Goal: Task Accomplishment & Management: Manage account settings

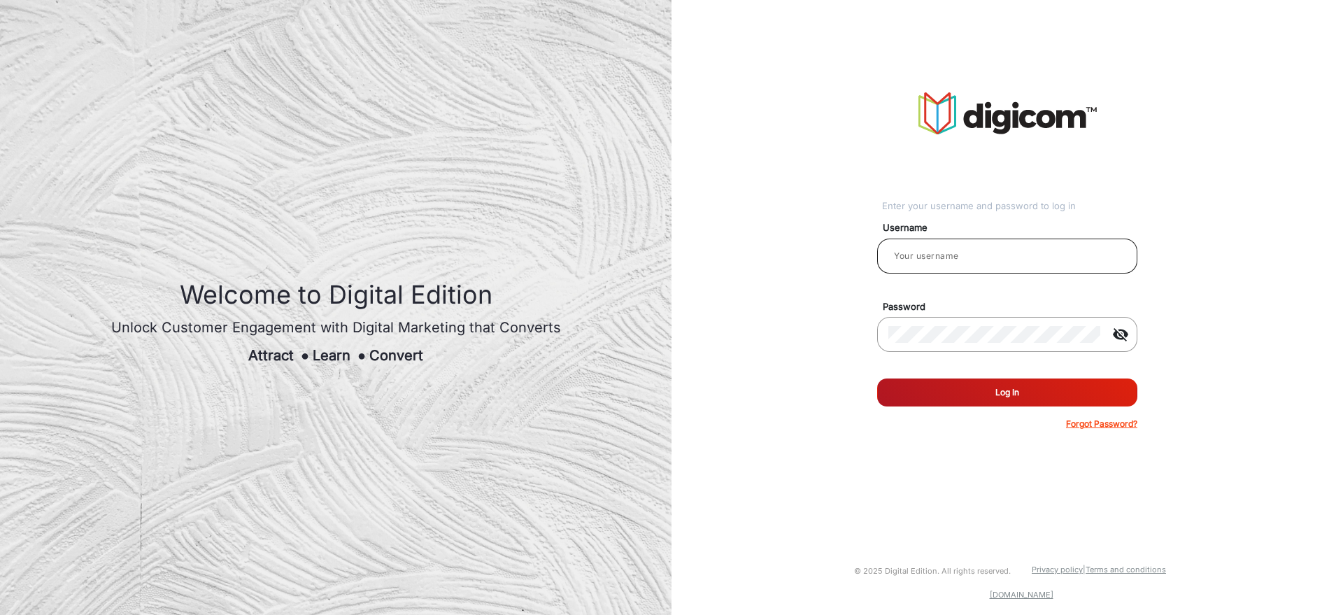
type input "[PERSON_NAME]"
click at [964, 259] on input "[PERSON_NAME]" at bounding box center [1007, 256] width 238 height 17
click at [806, 125] on div "Enter your username and password to log in Username [PERSON_NAME] Password visi…" at bounding box center [1007, 261] width 693 height 523
click at [686, 273] on div "Enter your username and password to log in Username [PERSON_NAME] Password visi…" at bounding box center [1007, 261] width 693 height 523
click at [1003, 397] on button "Log In" at bounding box center [1007, 392] width 260 height 28
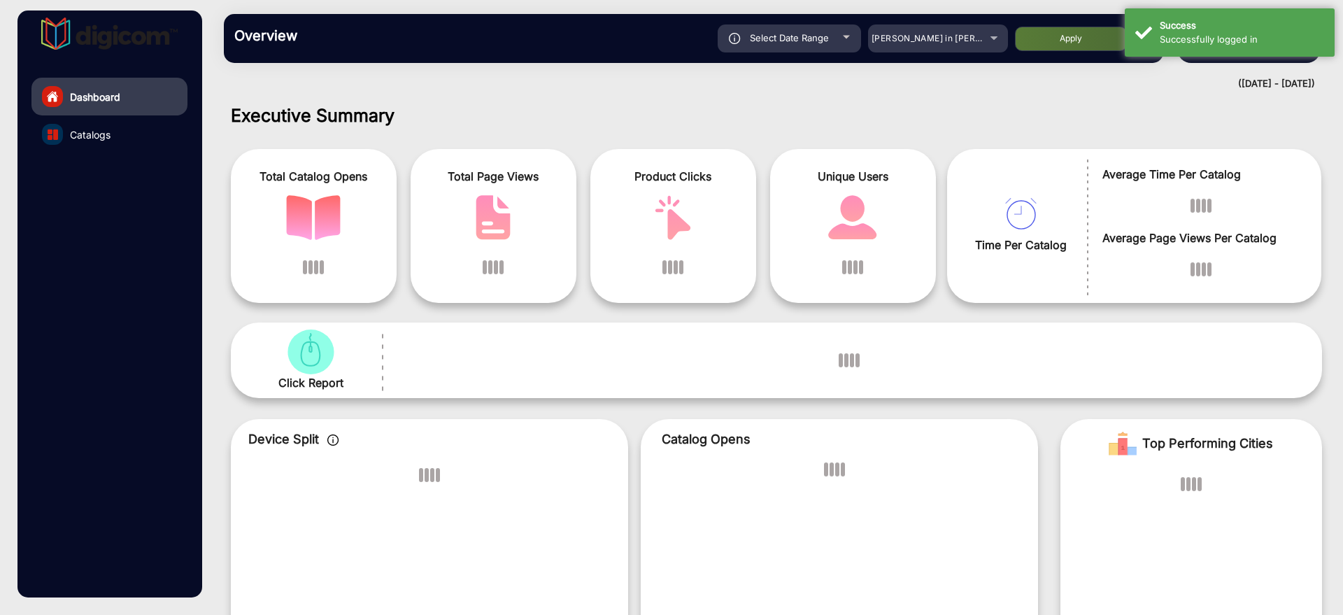
scroll to position [10, 0]
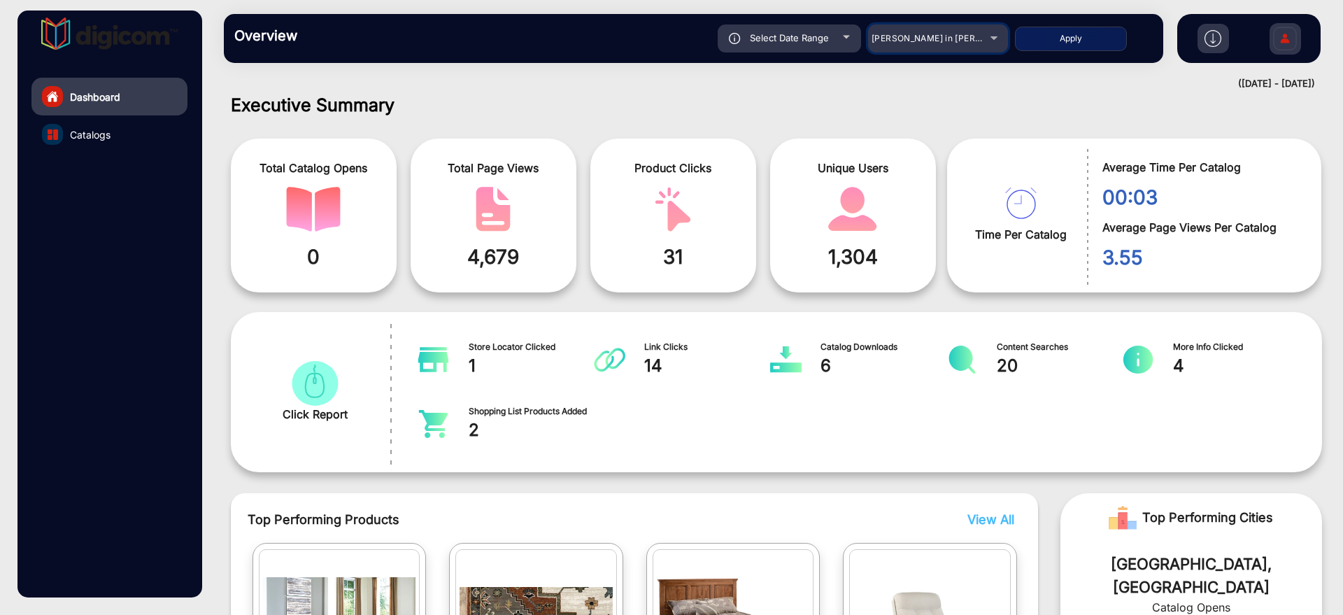
click at [951, 50] on mat-select "[PERSON_NAME] in [PERSON_NAME]" at bounding box center [938, 38] width 140 height 28
click at [995, 36] on div "[PERSON_NAME] in [PERSON_NAME]" at bounding box center [938, 38] width 140 height 17
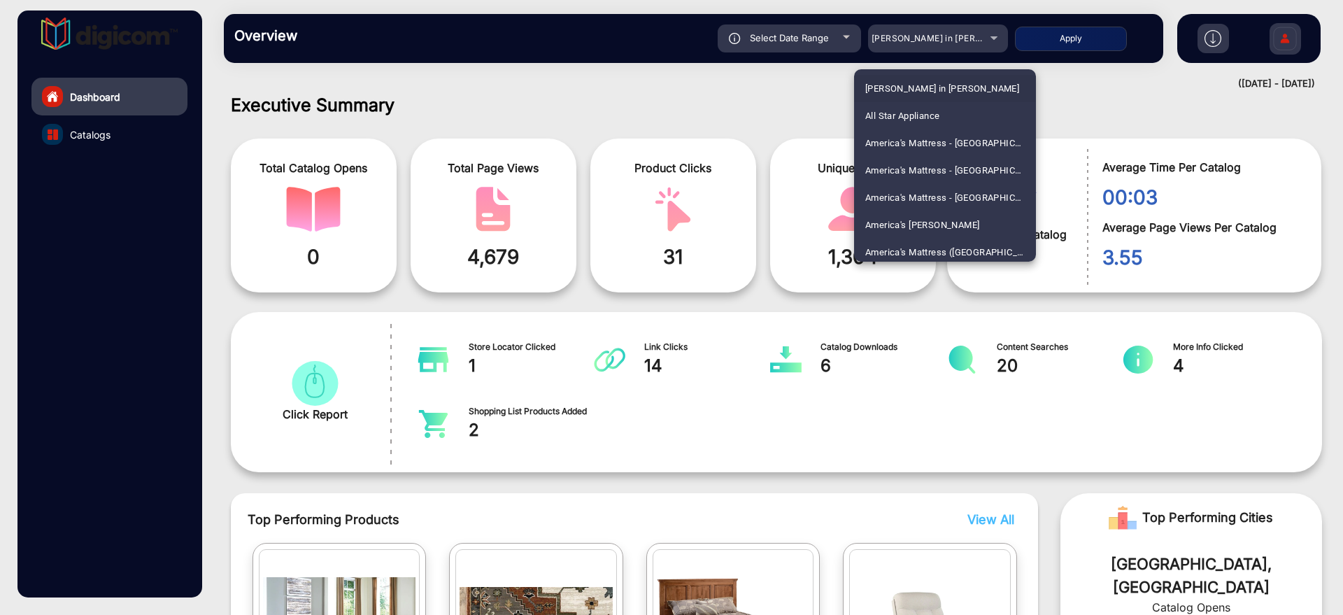
click at [844, 43] on div at bounding box center [671, 307] width 1343 height 615
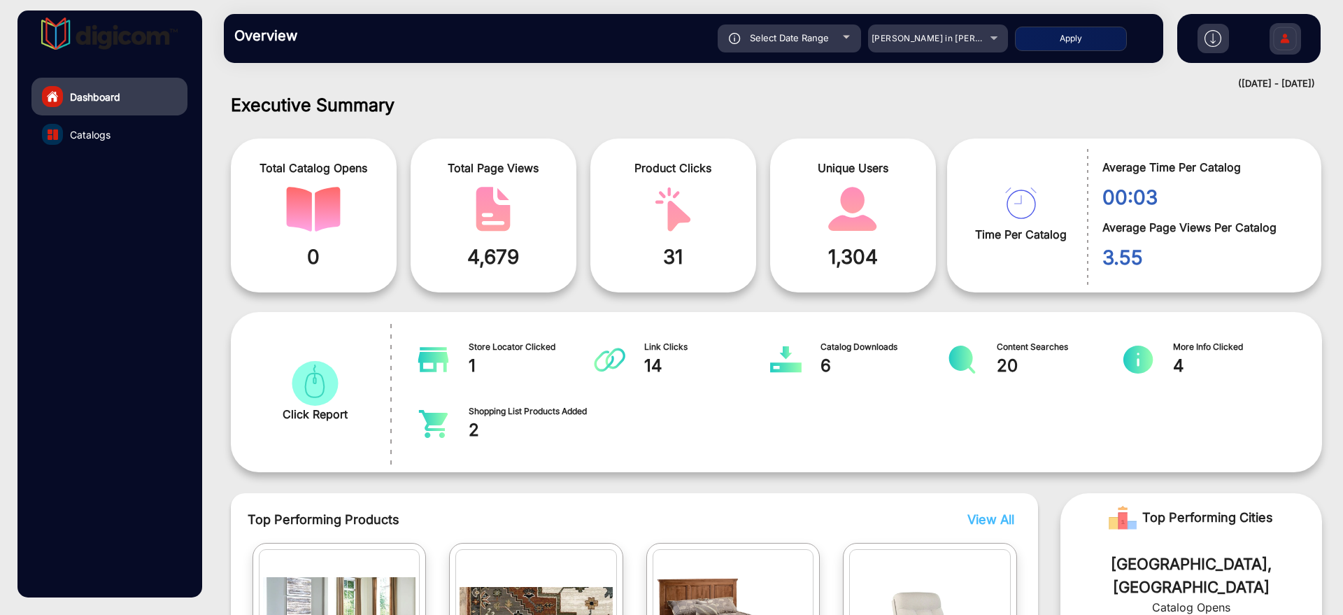
click at [844, 43] on div "Select Date Range" at bounding box center [789, 38] width 143 height 28
type input "[DATE]"
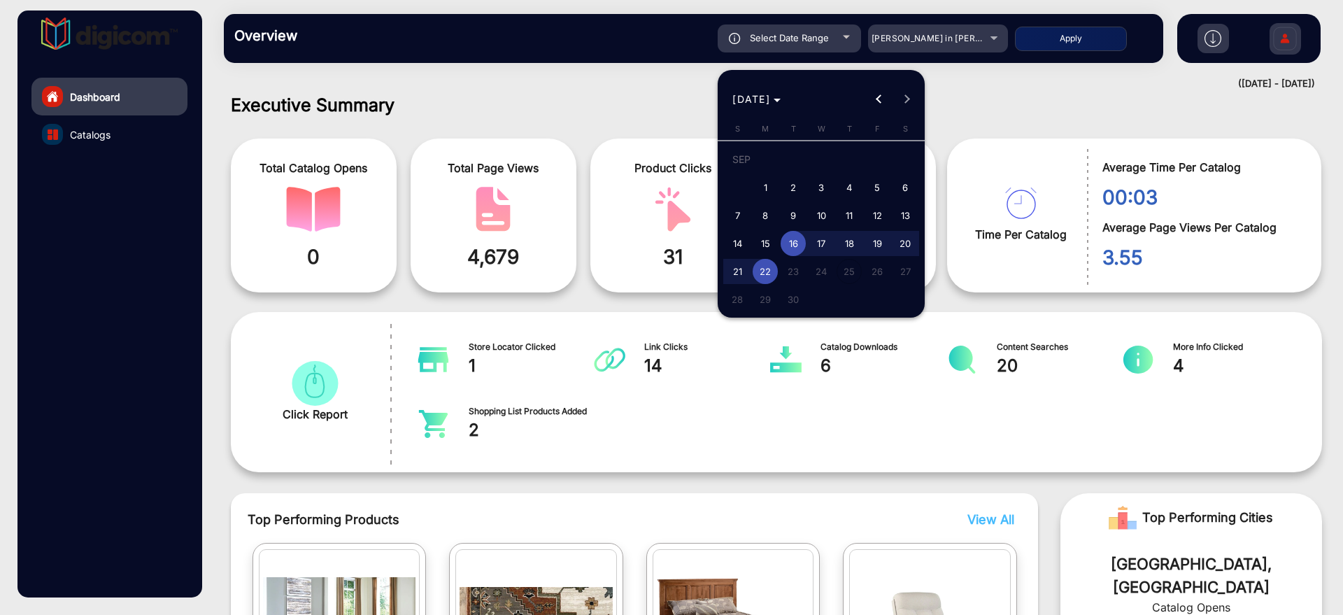
click at [663, 76] on div at bounding box center [671, 307] width 1343 height 615
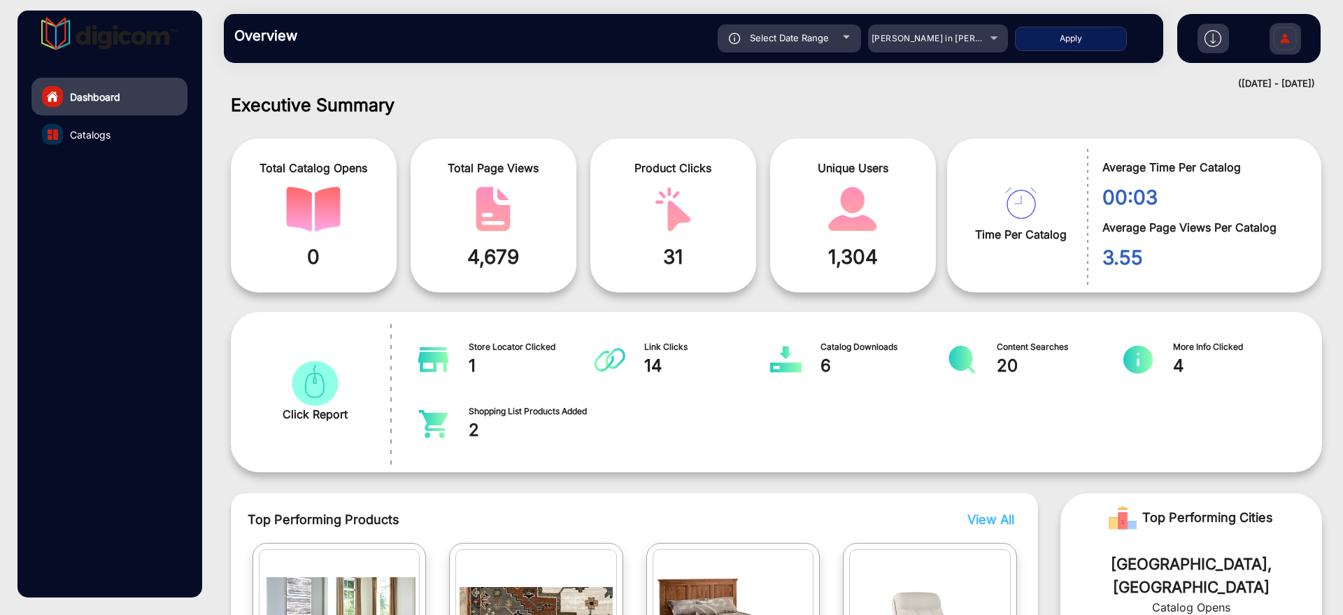
click at [786, 32] on span "Select Date Range" at bounding box center [789, 37] width 79 height 11
type input "[DATE]"
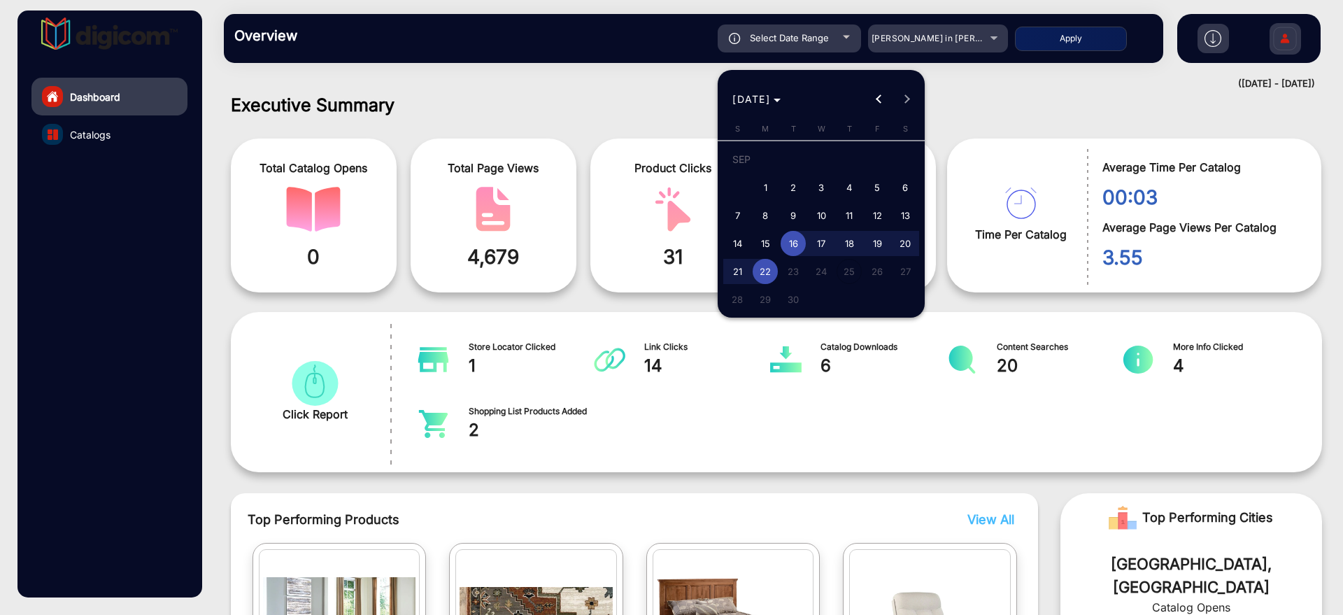
click at [606, 75] on div at bounding box center [671, 307] width 1343 height 615
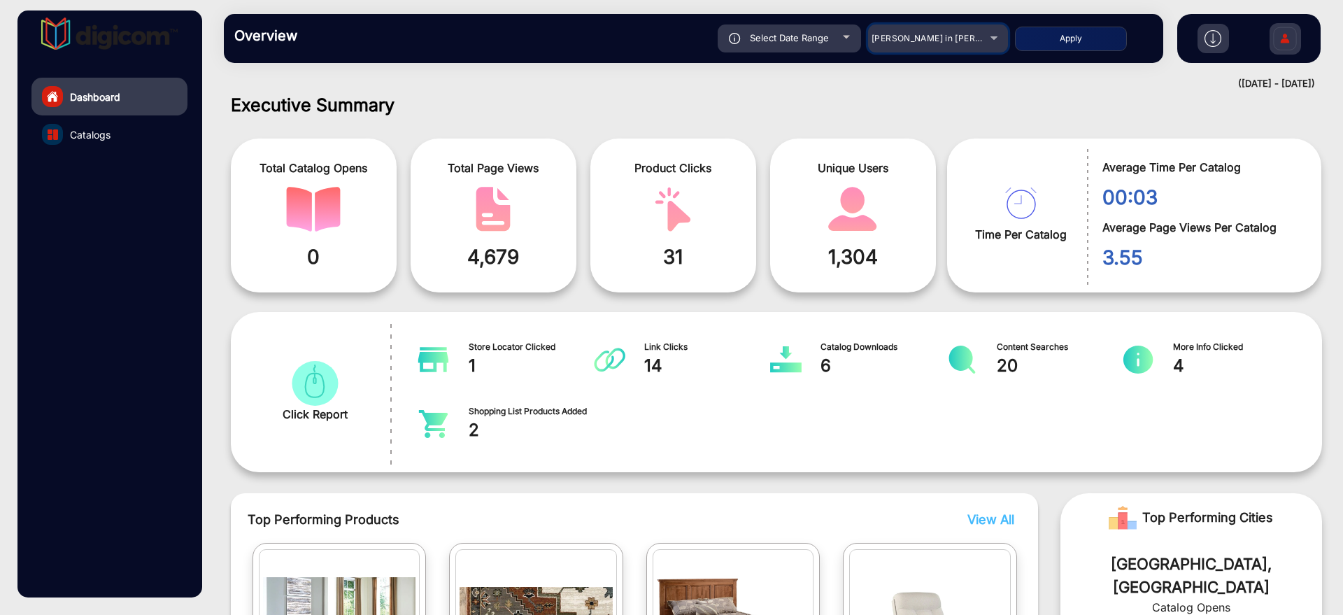
click at [914, 31] on div "[PERSON_NAME] in [PERSON_NAME]" at bounding box center [928, 38] width 112 height 17
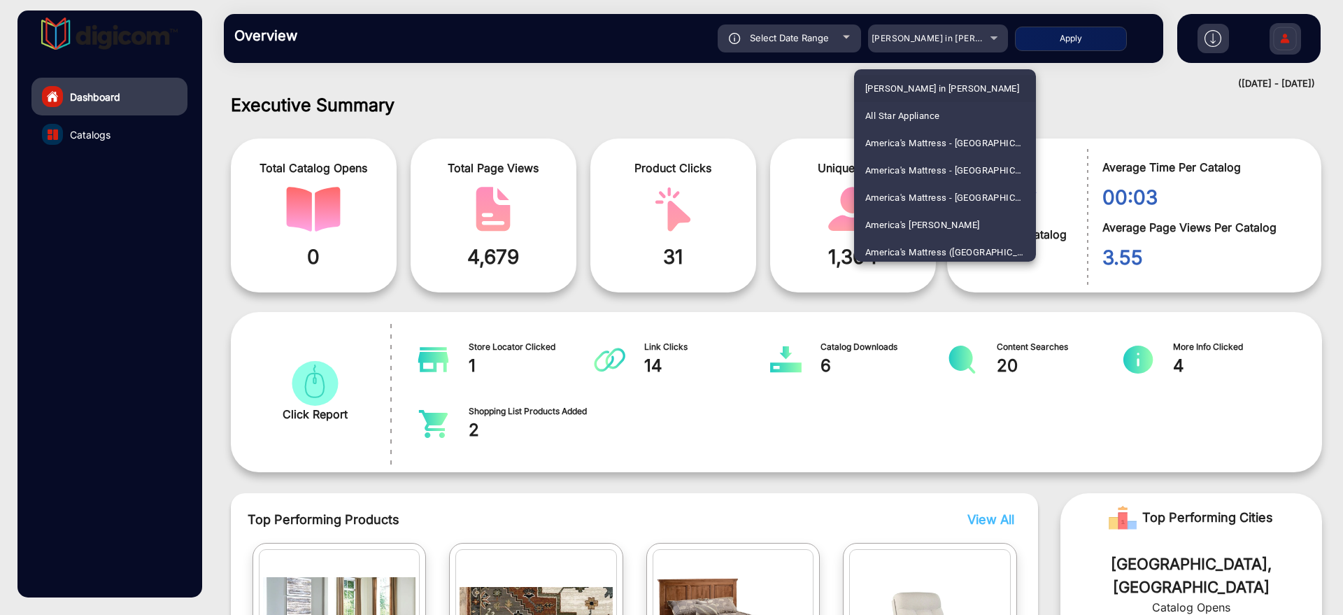
click at [805, 92] on div at bounding box center [671, 307] width 1343 height 615
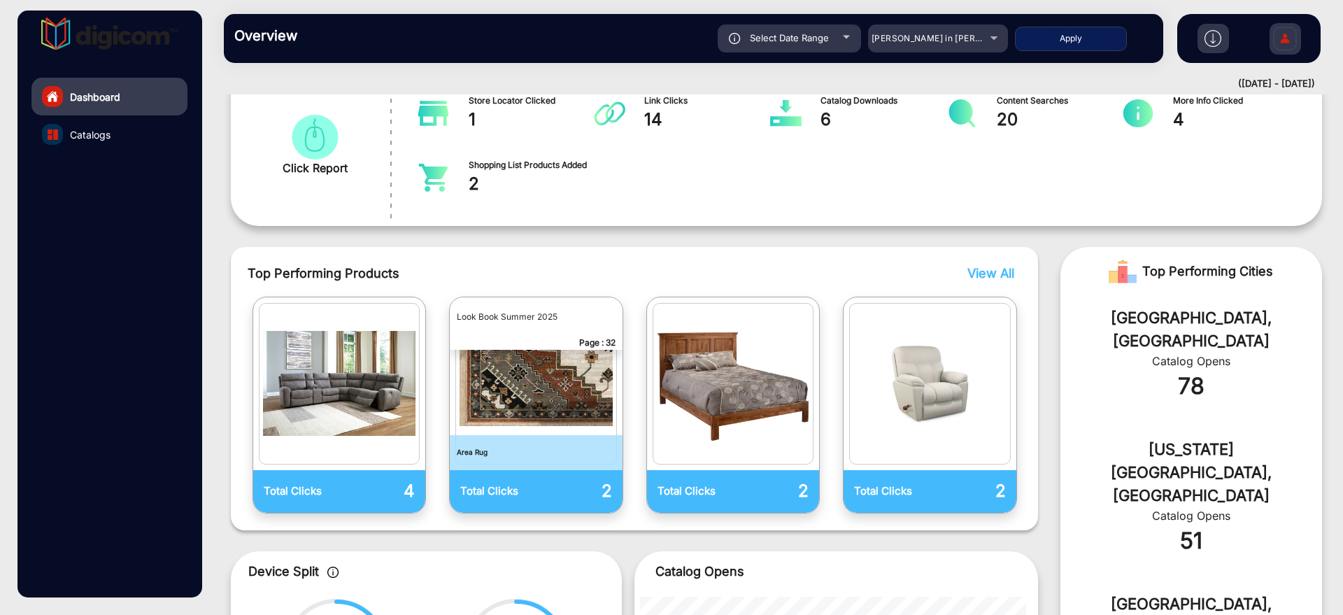
scroll to position [0, 0]
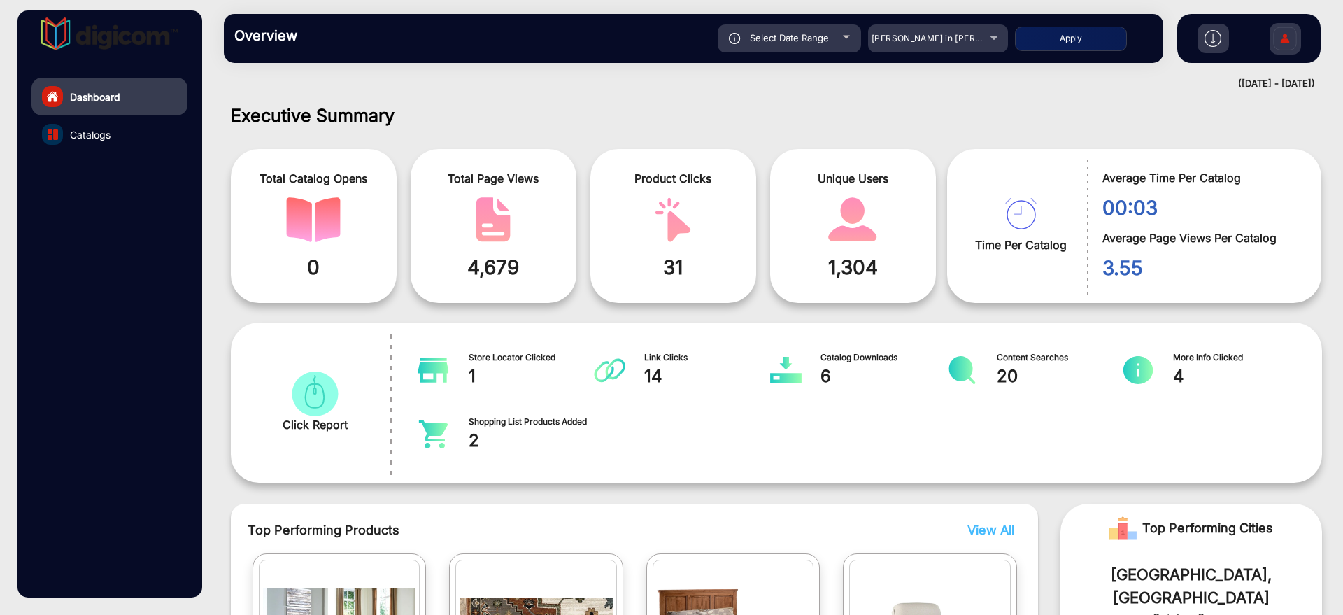
click at [1294, 44] on img at bounding box center [1284, 40] width 29 height 49
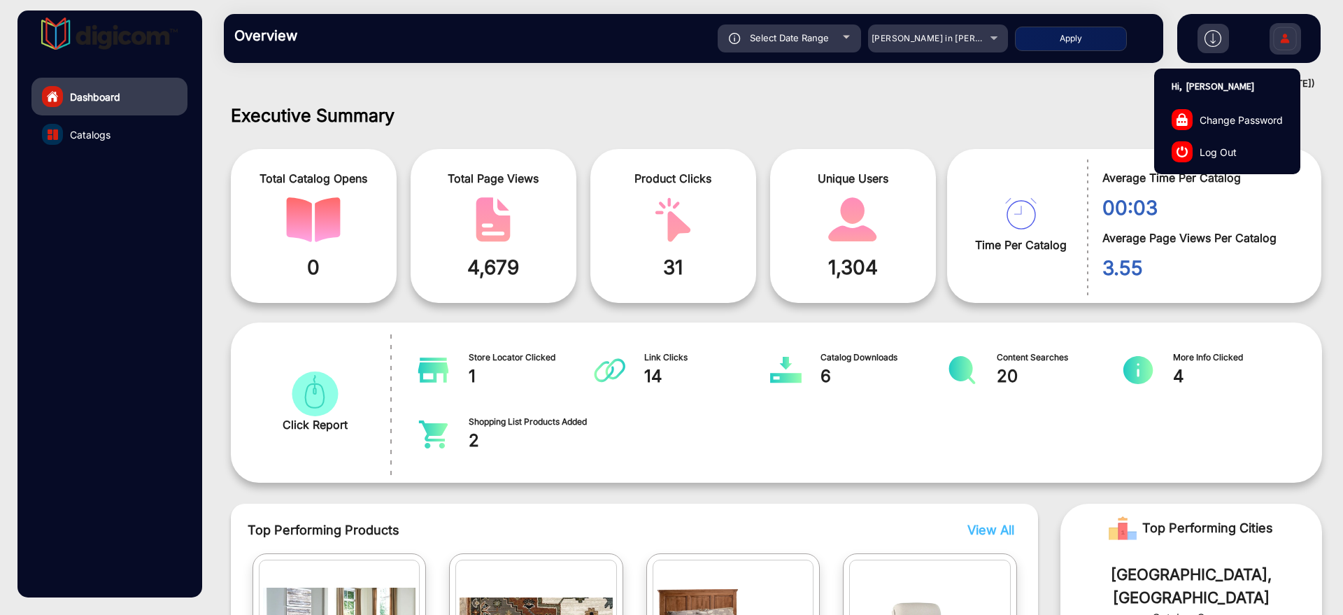
click at [1249, 145] on link "Log Out" at bounding box center [1227, 152] width 145 height 32
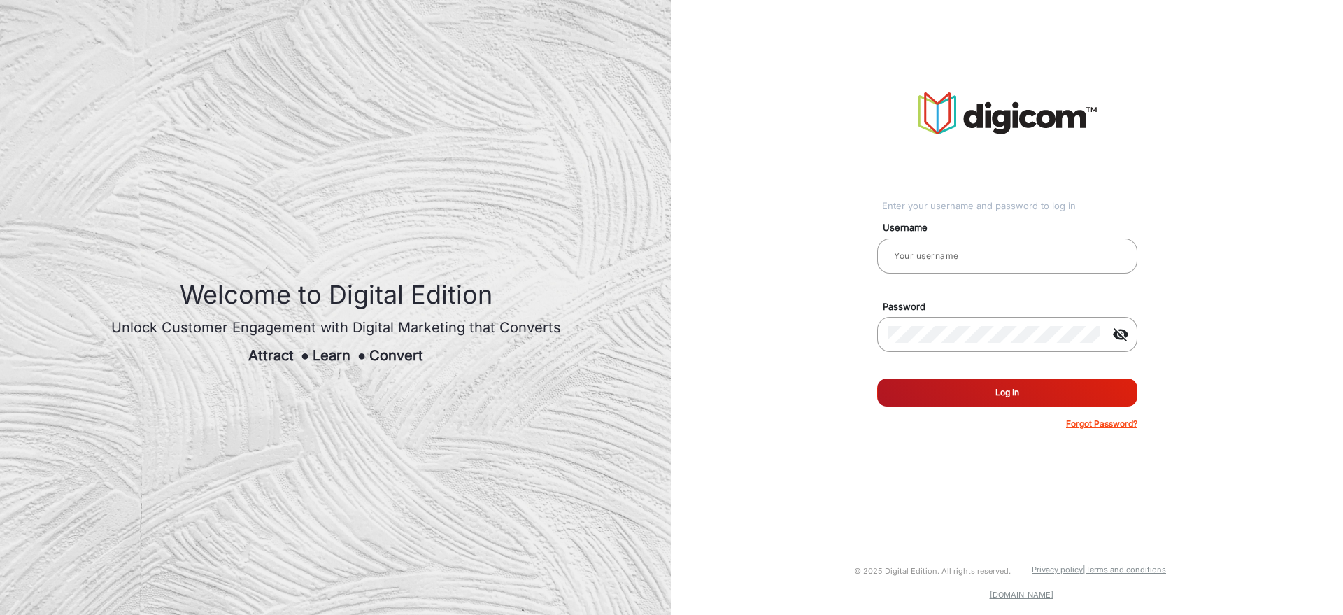
type input "[PERSON_NAME]"
